Goal: Check status

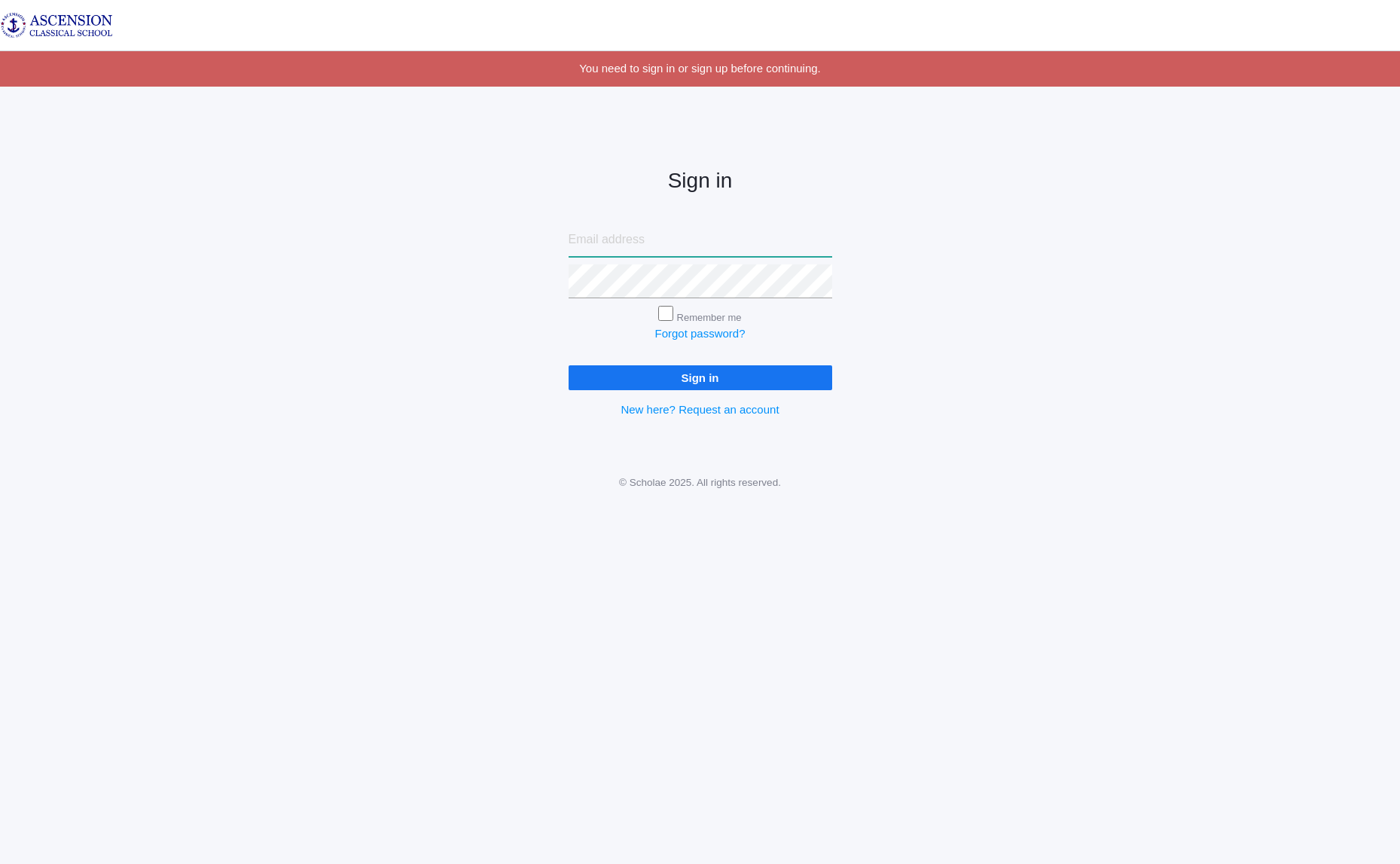
type input "[EMAIL_ADDRESS][DOMAIN_NAME]"
click at [705, 378] on input "Sign in" at bounding box center [700, 378] width 264 height 25
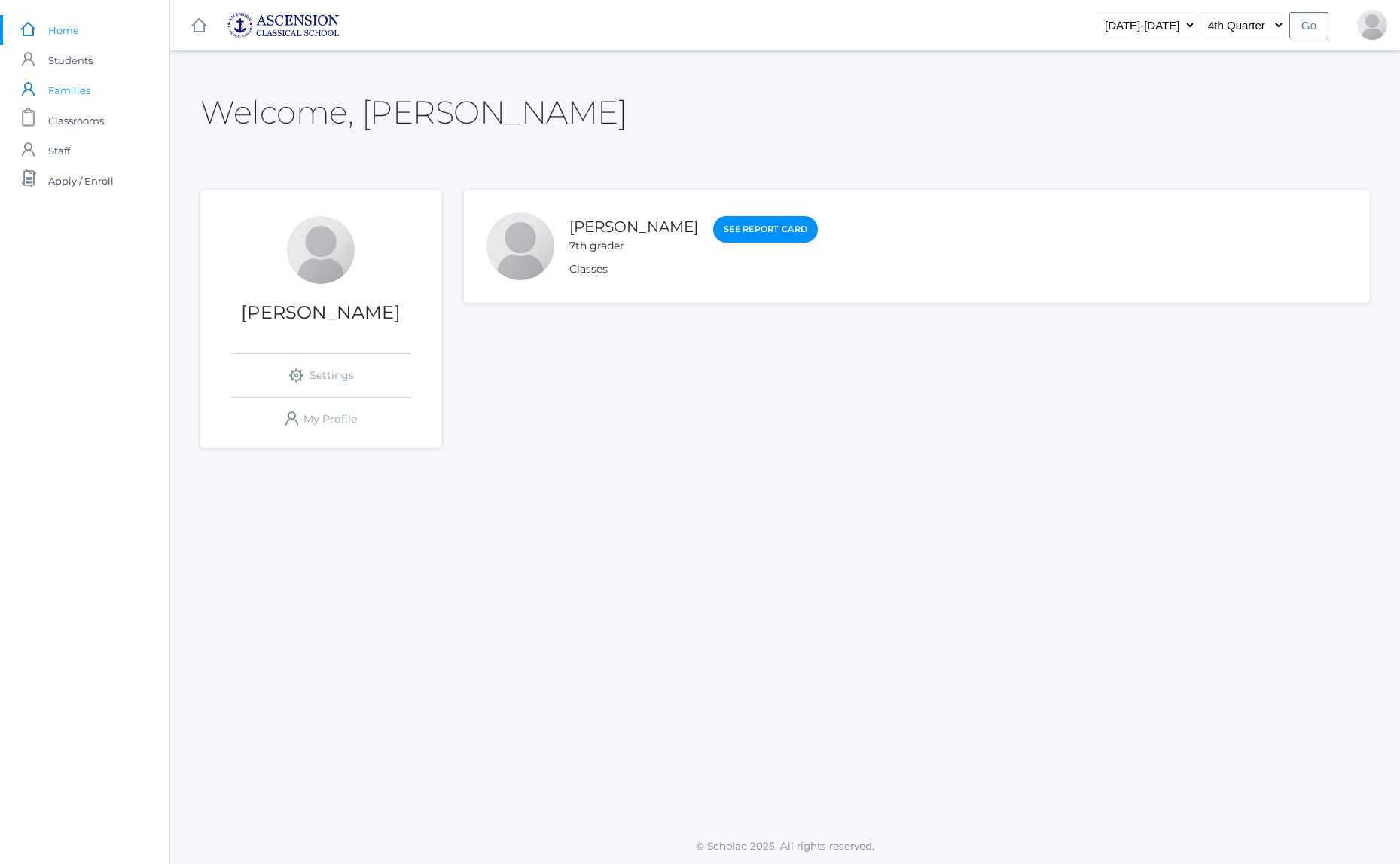
click at [64, 90] on span "Families" at bounding box center [69, 90] width 42 height 30
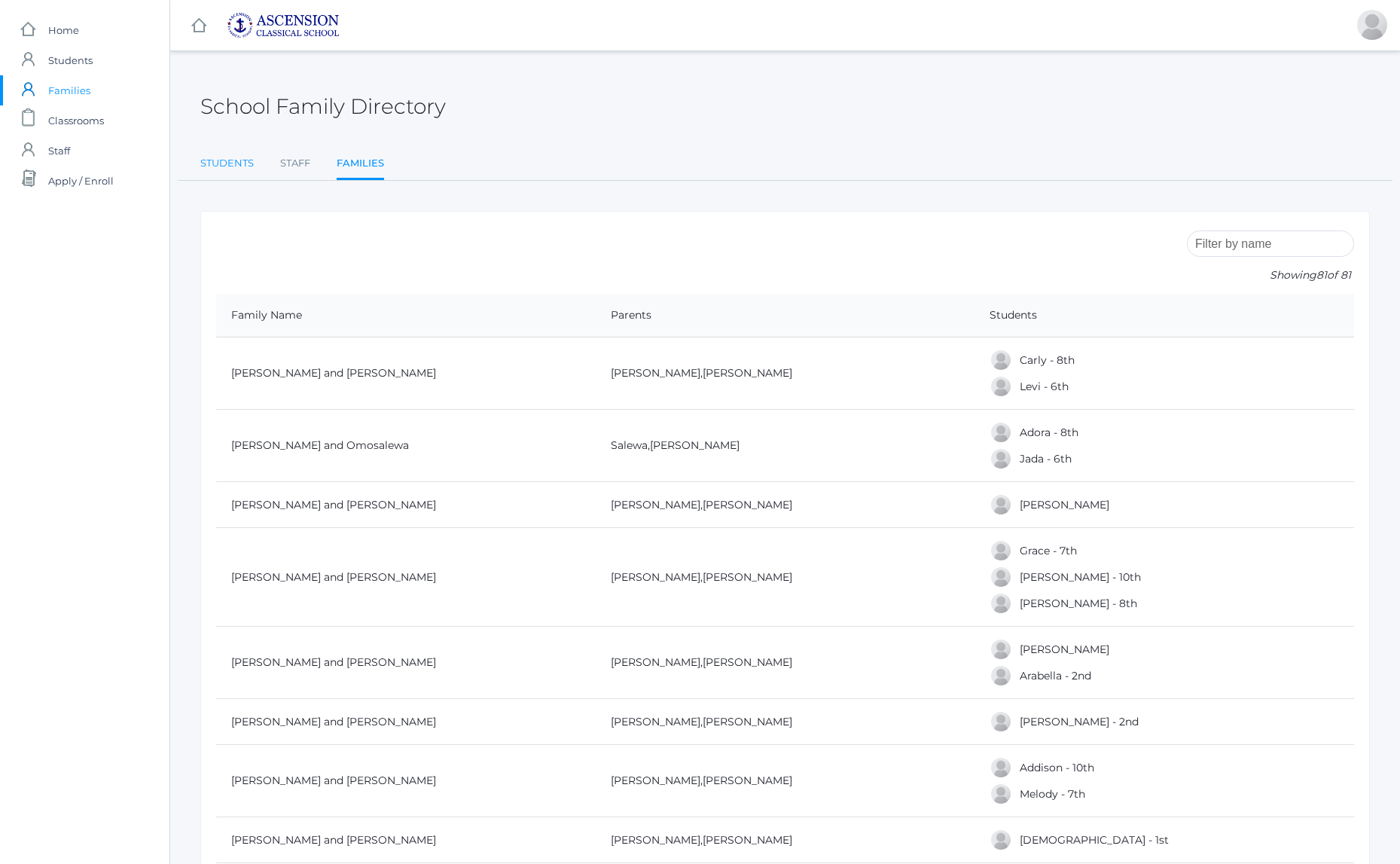
click at [220, 159] on link "Students" at bounding box center [227, 163] width 53 height 30
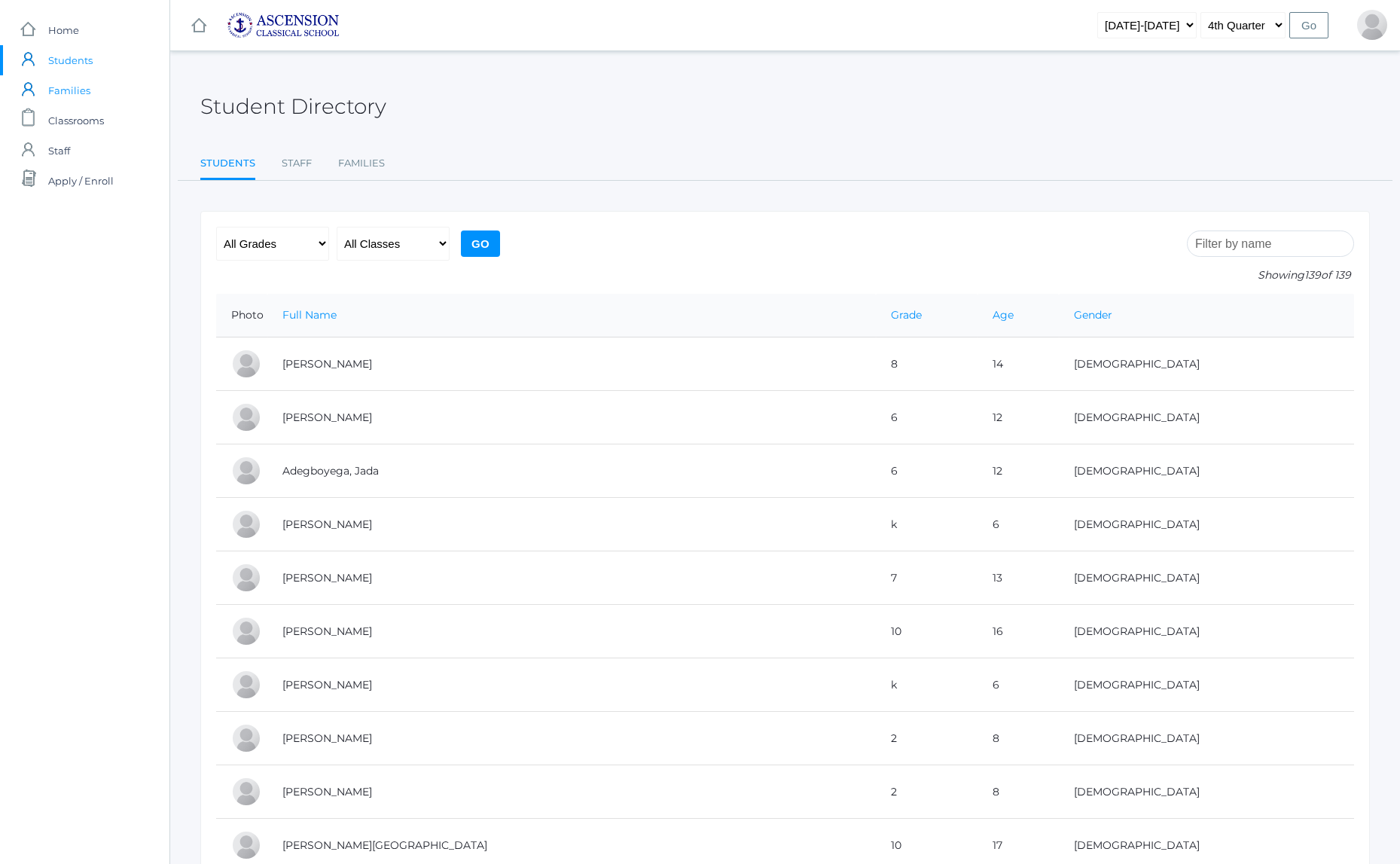
click at [72, 89] on span "Families" at bounding box center [69, 90] width 42 height 30
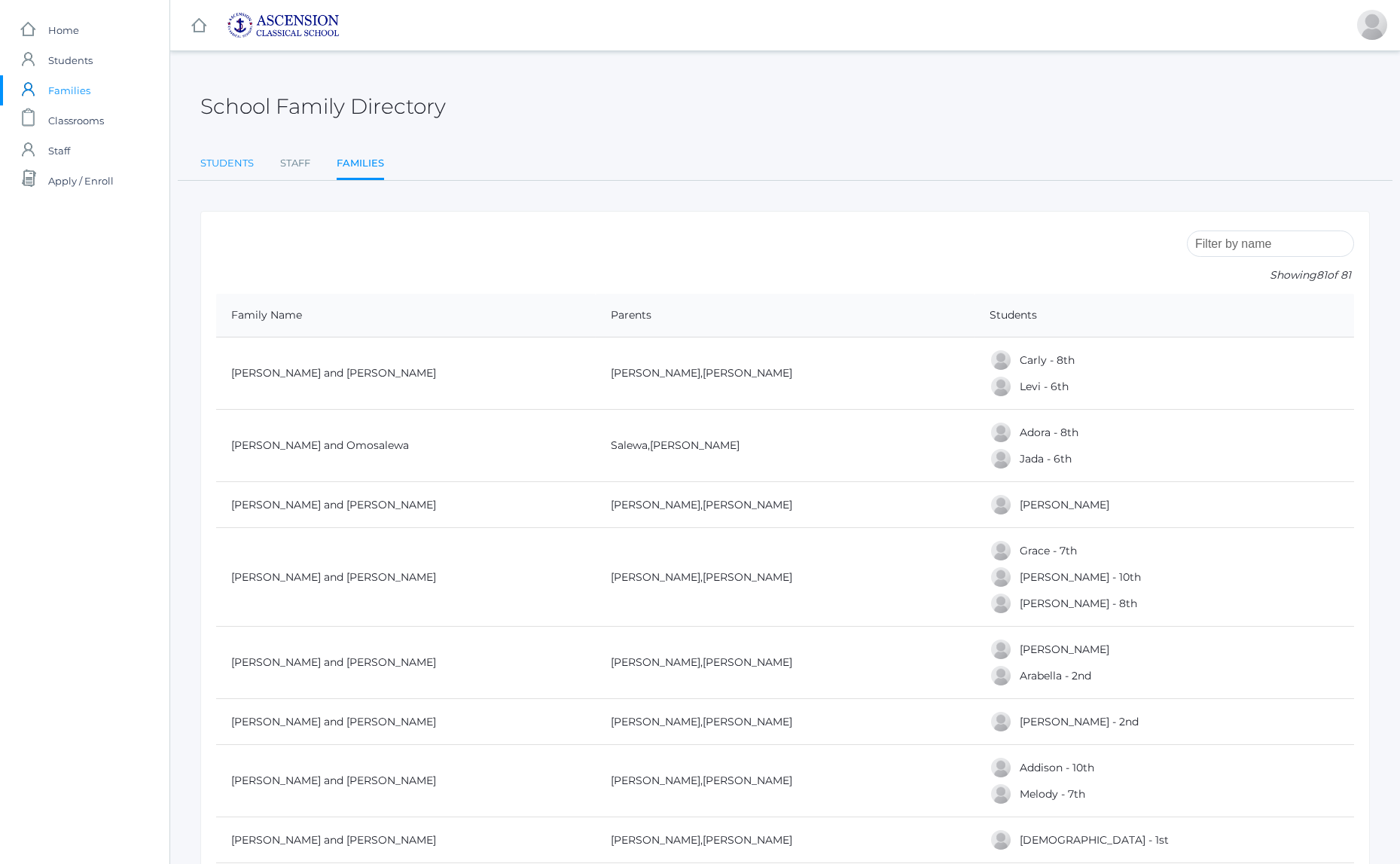
click at [220, 158] on link "Students" at bounding box center [227, 163] width 53 height 30
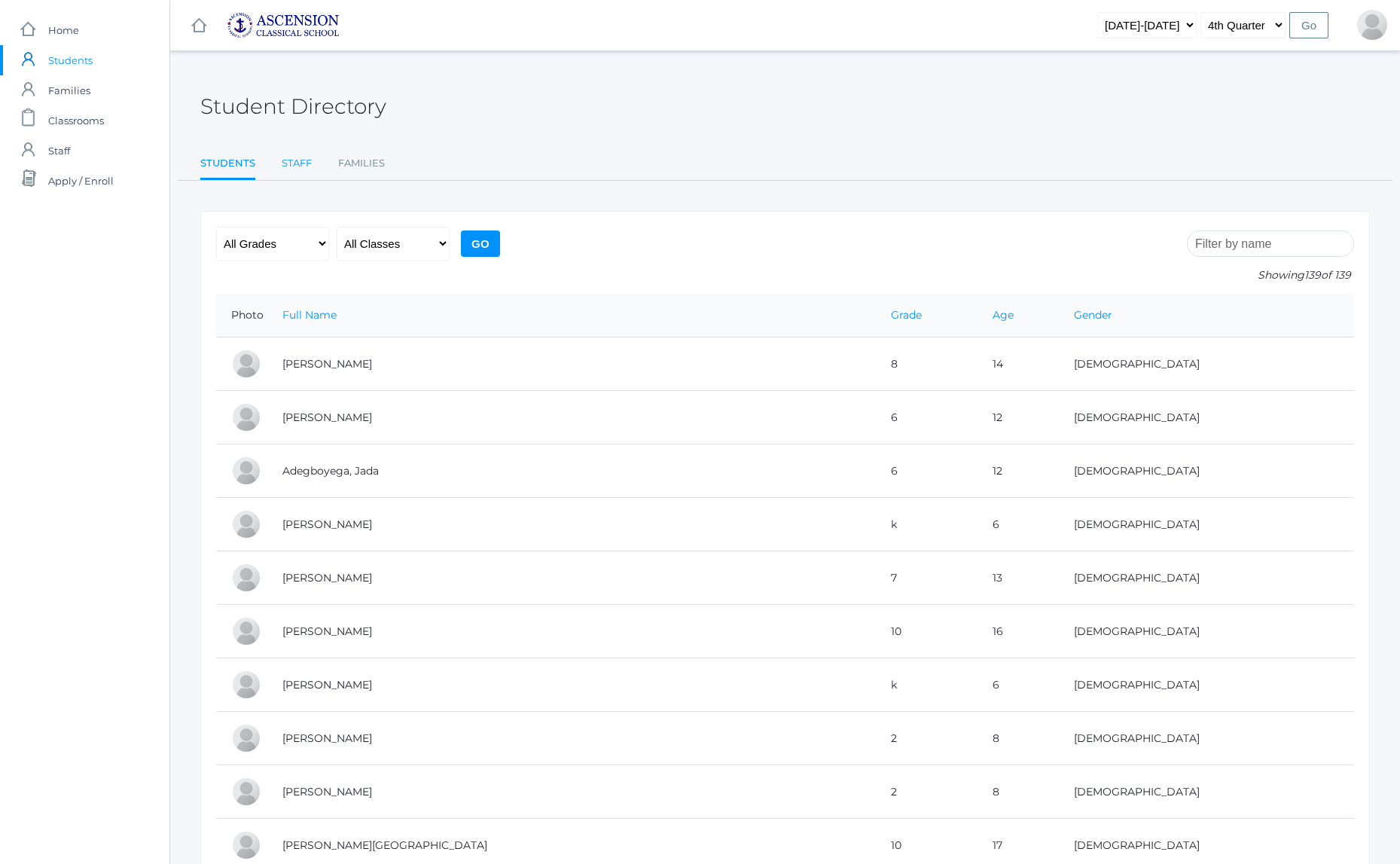
click at [294, 161] on link "Staff" at bounding box center [297, 163] width 30 height 30
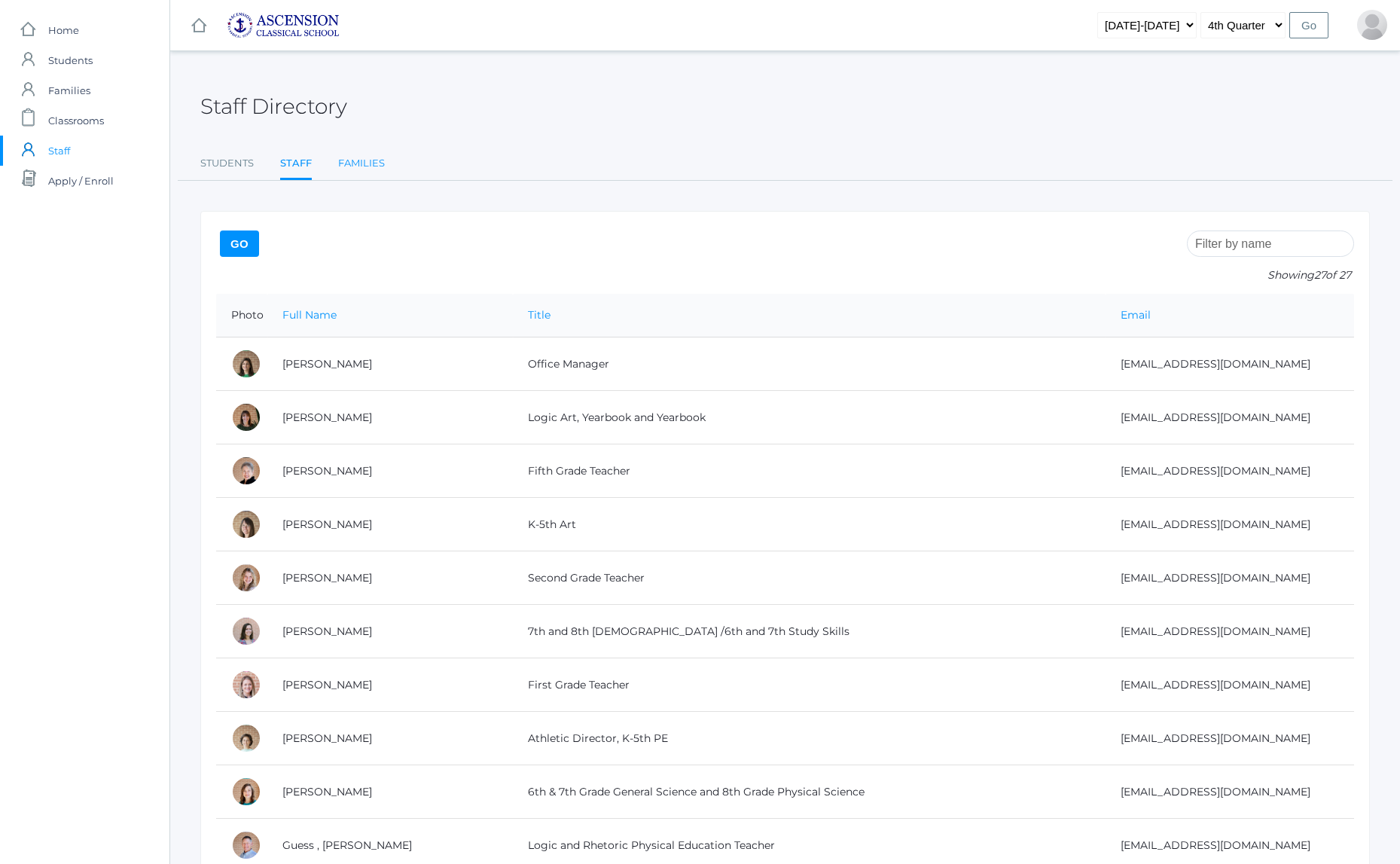
click at [357, 161] on link "Families" at bounding box center [361, 163] width 47 height 30
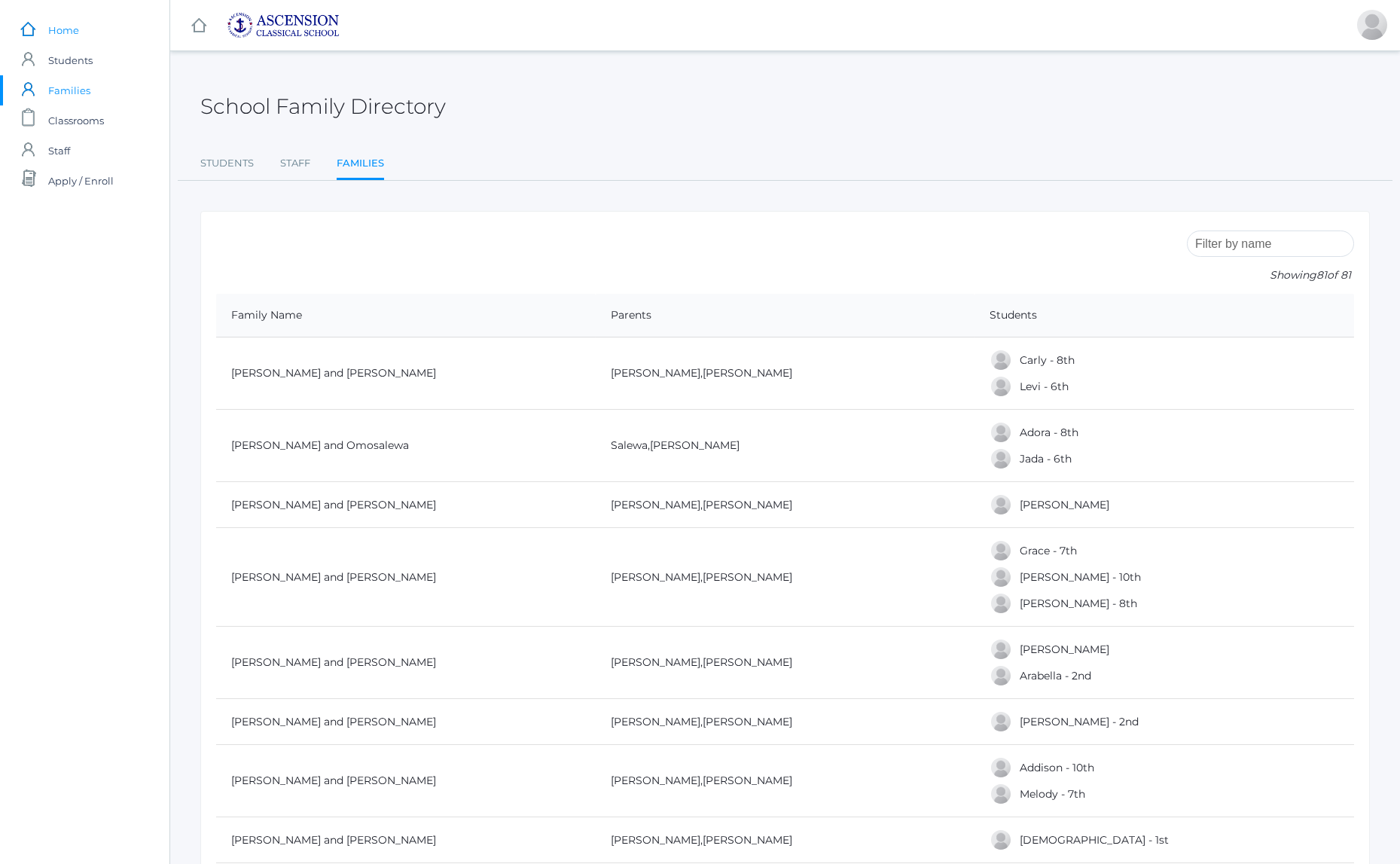
click at [62, 30] on span "Home" at bounding box center [63, 29] width 31 height 30
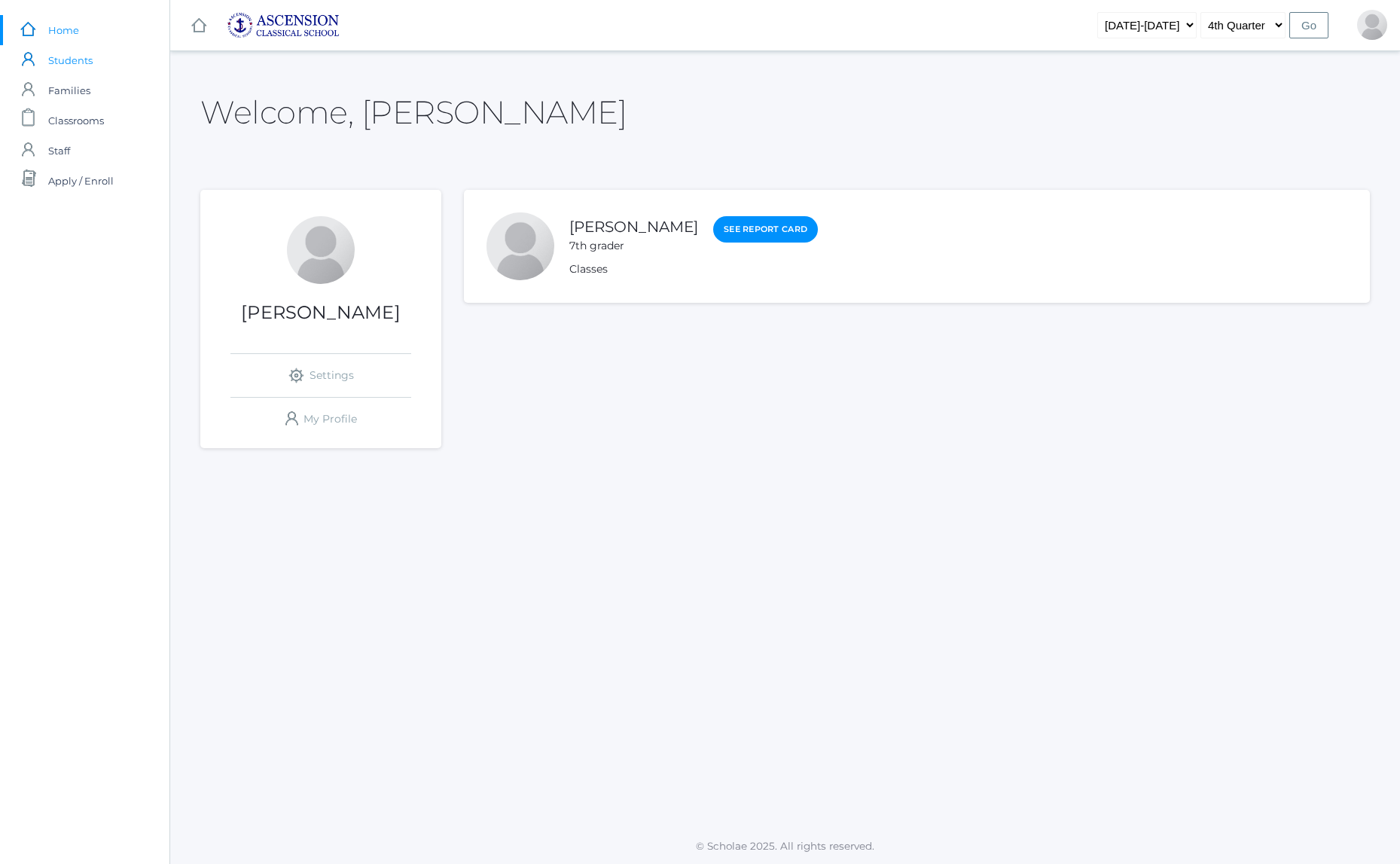
click at [69, 57] on span "Students" at bounding box center [70, 60] width 44 height 30
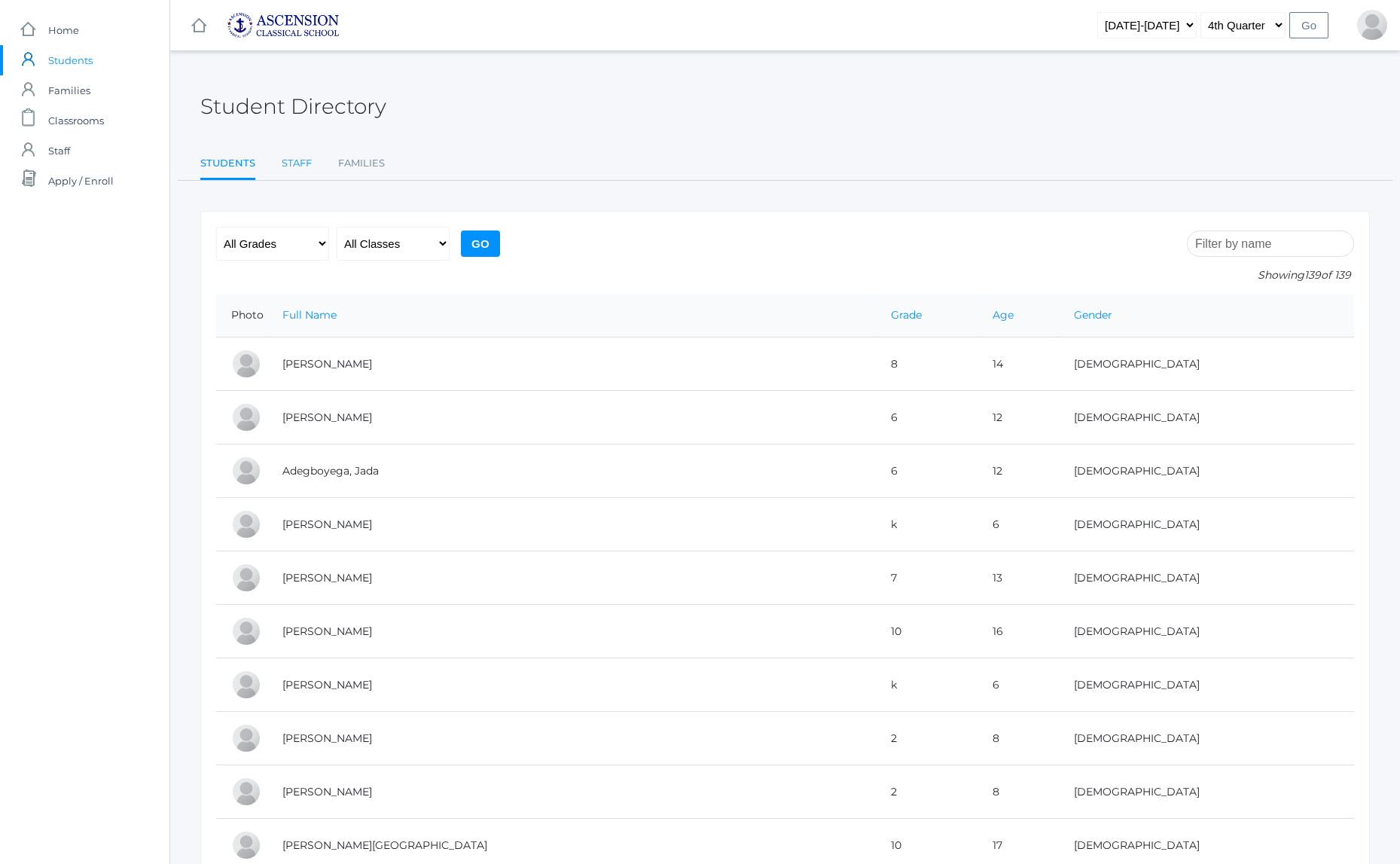
click at [297, 162] on link "Staff" at bounding box center [297, 163] width 30 height 30
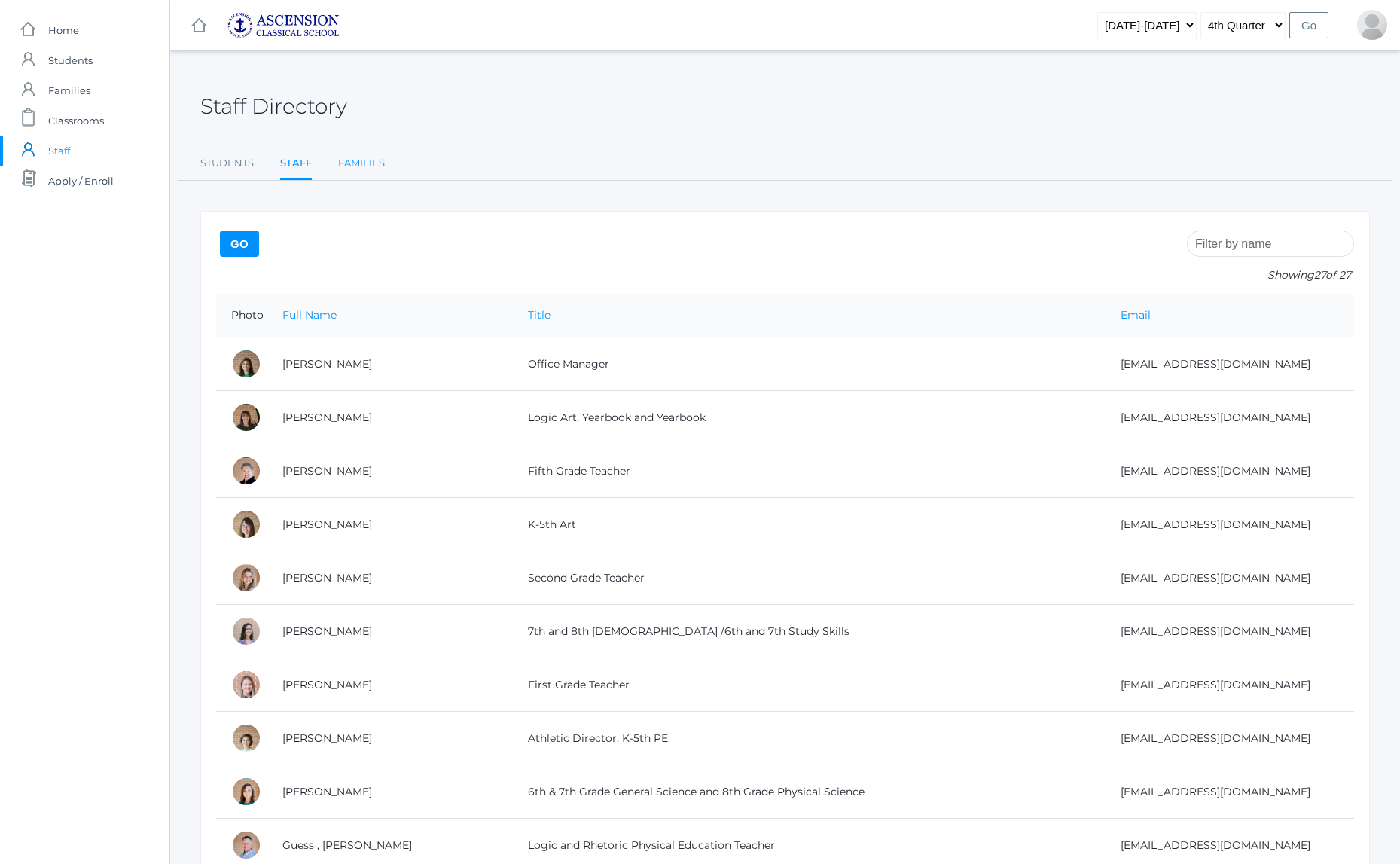
click at [359, 162] on link "Families" at bounding box center [361, 163] width 47 height 30
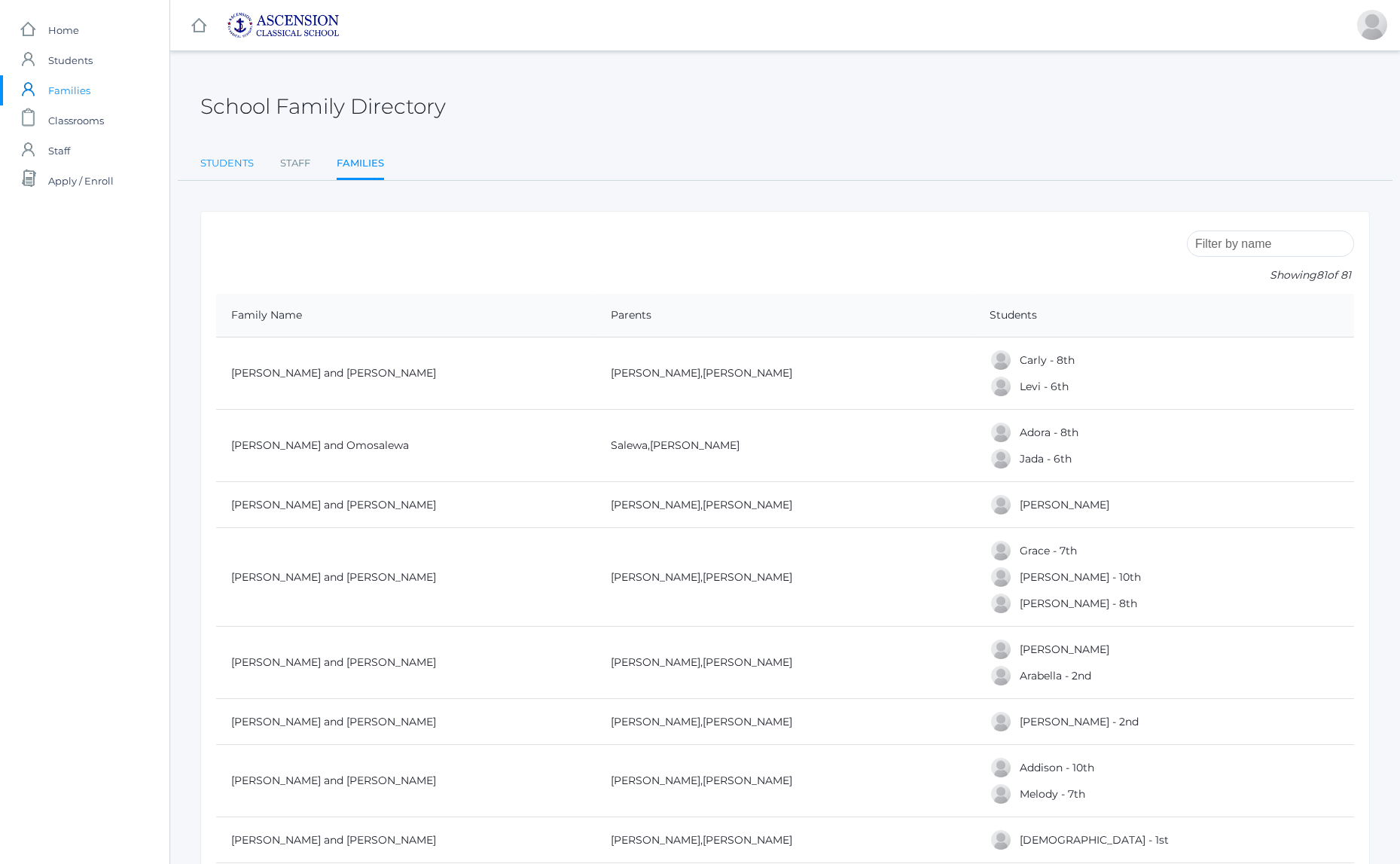
click at [220, 161] on link "Students" at bounding box center [227, 163] width 53 height 30
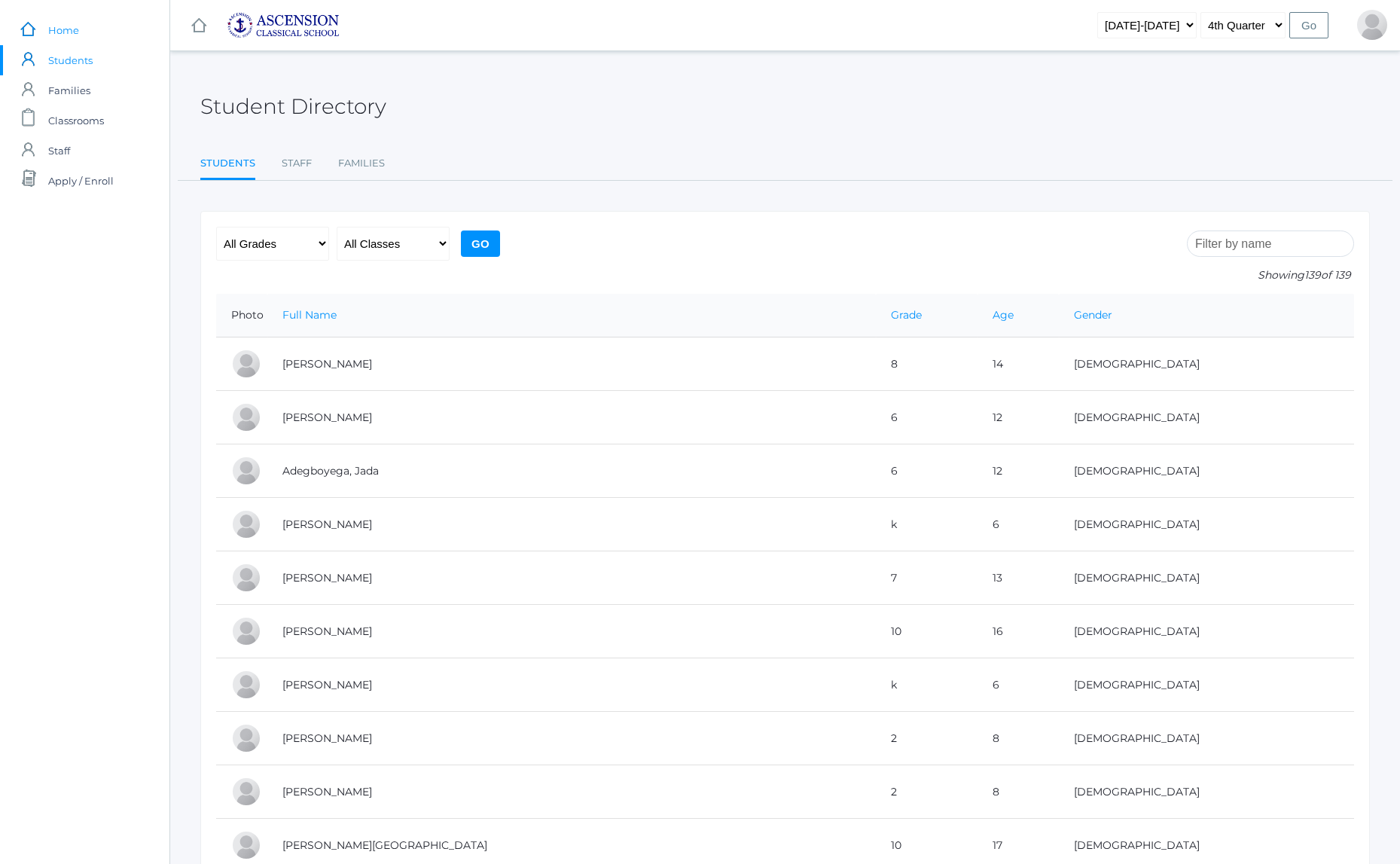
click at [62, 28] on span "Home" at bounding box center [63, 29] width 31 height 30
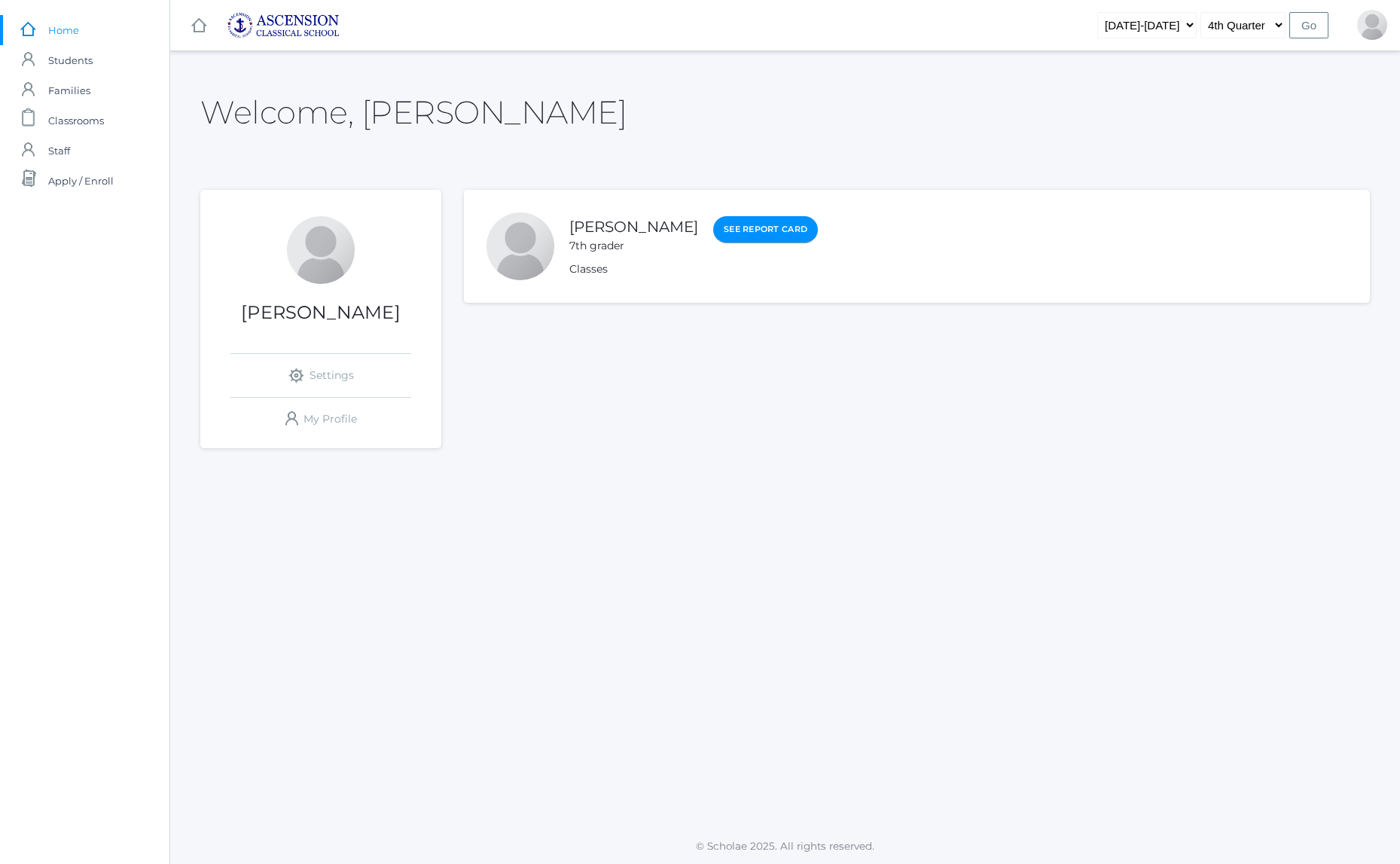
click at [713, 228] on link "See Report Card" at bounding box center [765, 230] width 105 height 28
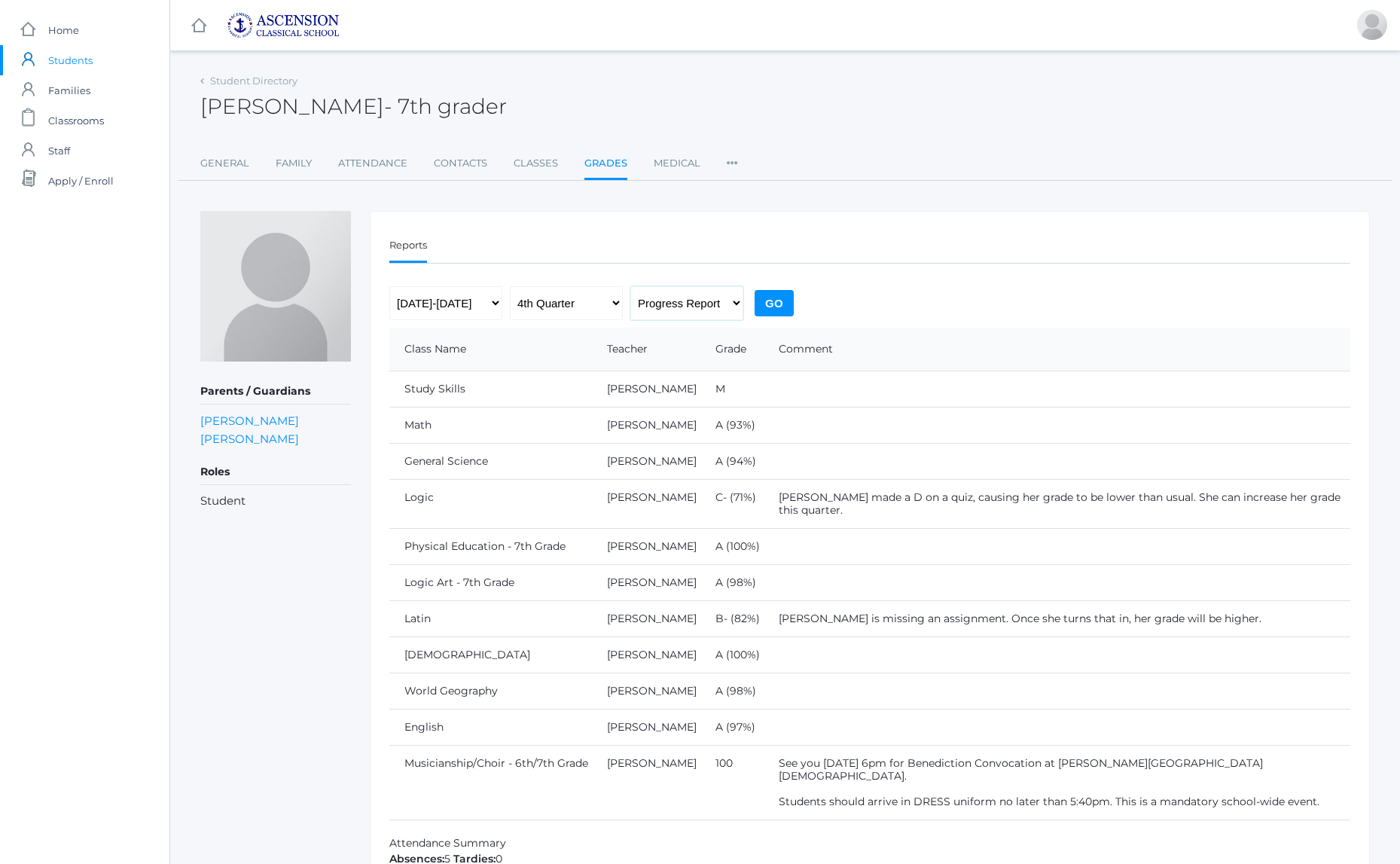
select select "report"
click at [774, 302] on input "Go" at bounding box center [773, 303] width 40 height 27
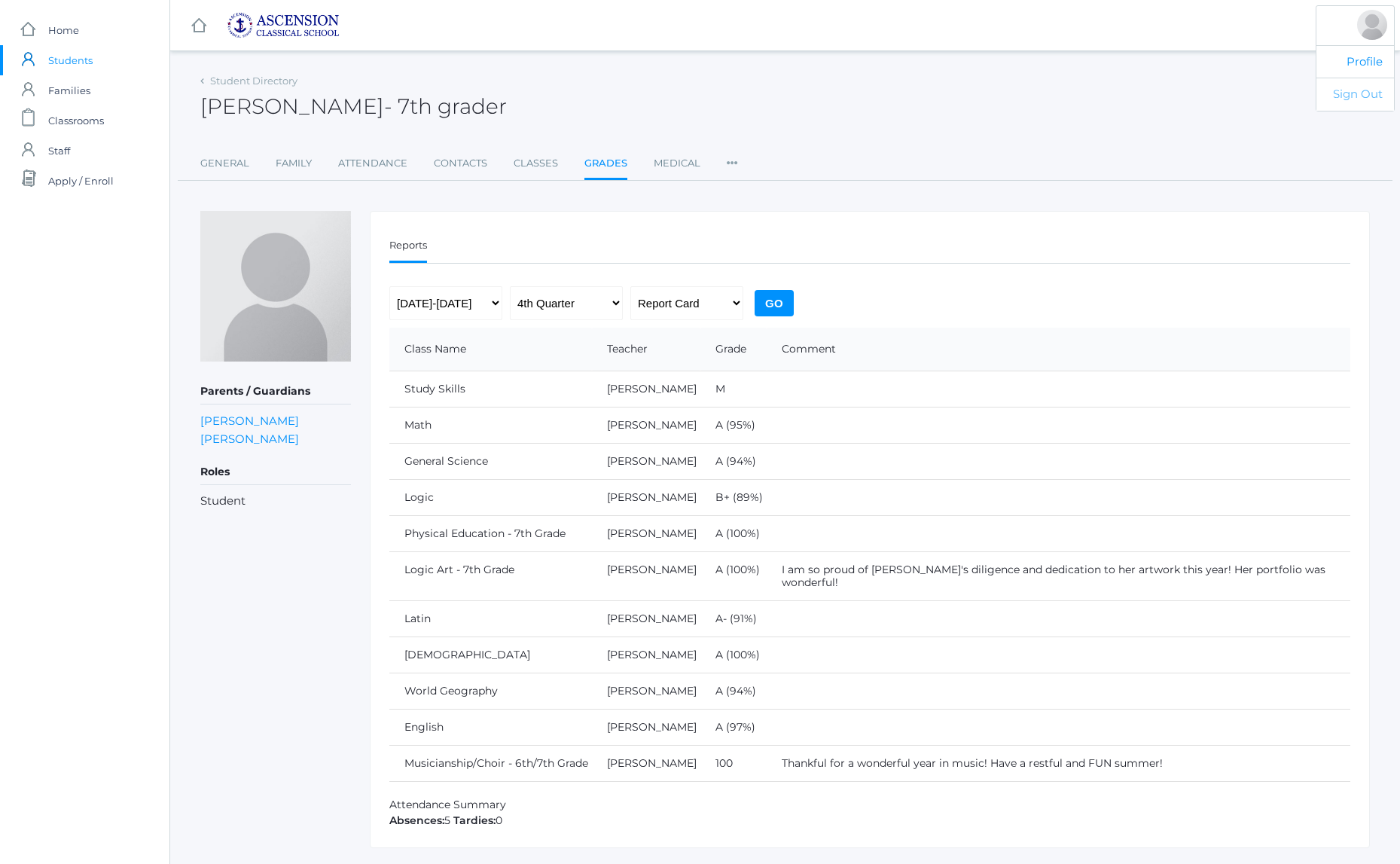
click at [1361, 93] on link "Sign Out" at bounding box center [1355, 94] width 77 height 33
